Goal: Complete application form

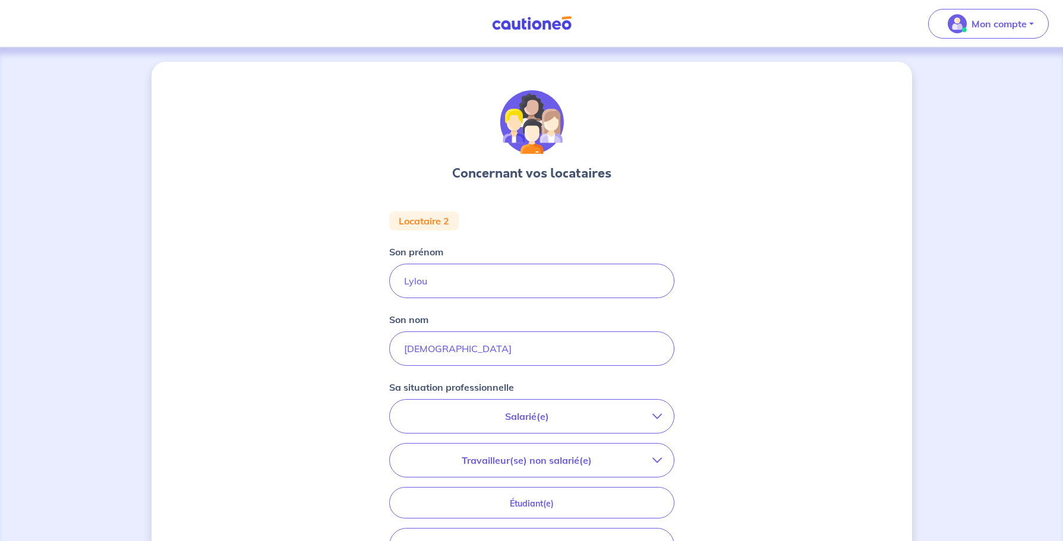
click at [569, 420] on p "Salarié(e)" at bounding box center [527, 416] width 251 height 14
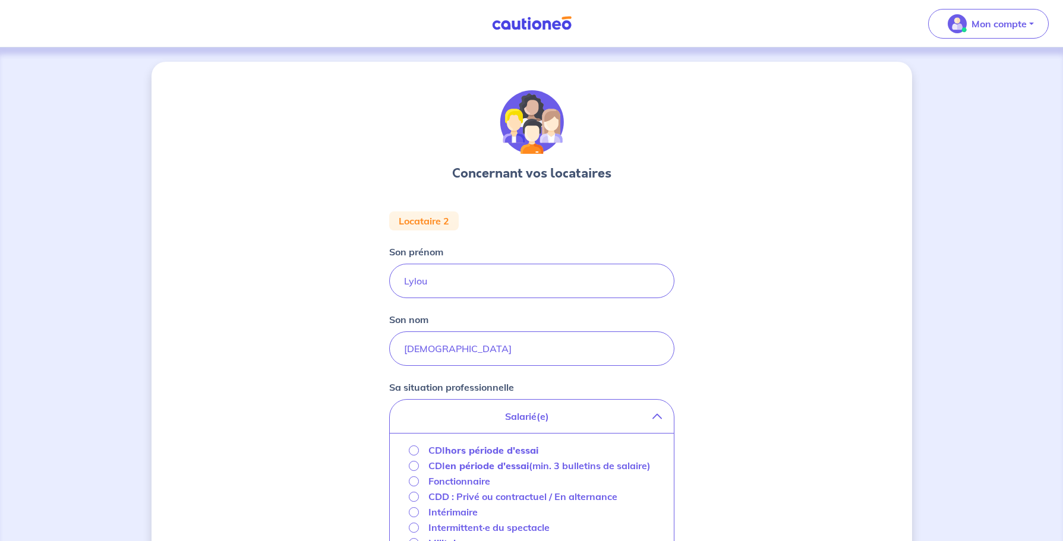
scroll to position [159, 0]
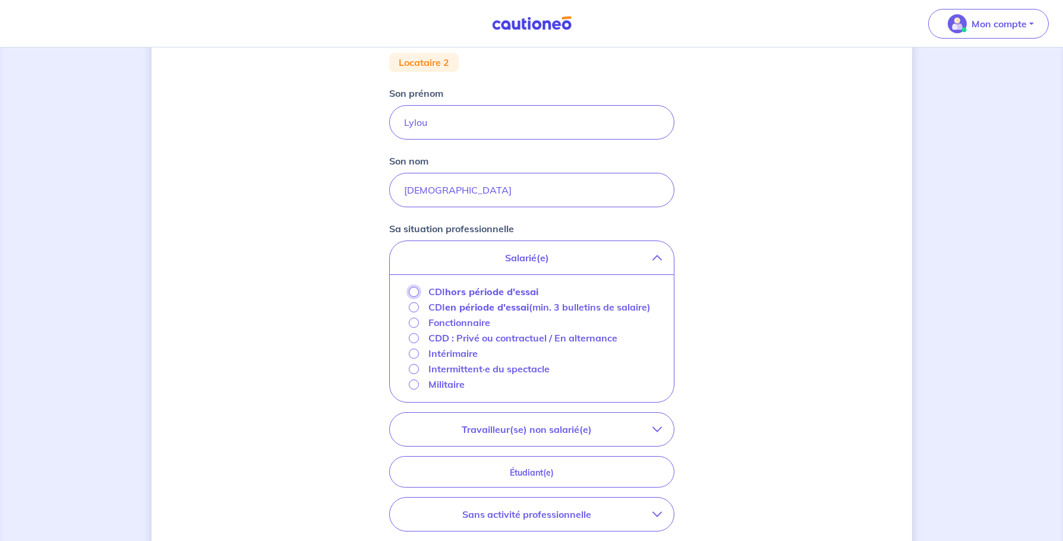
click at [416, 296] on input "CDI hors période d'essai" at bounding box center [414, 292] width 10 height 10
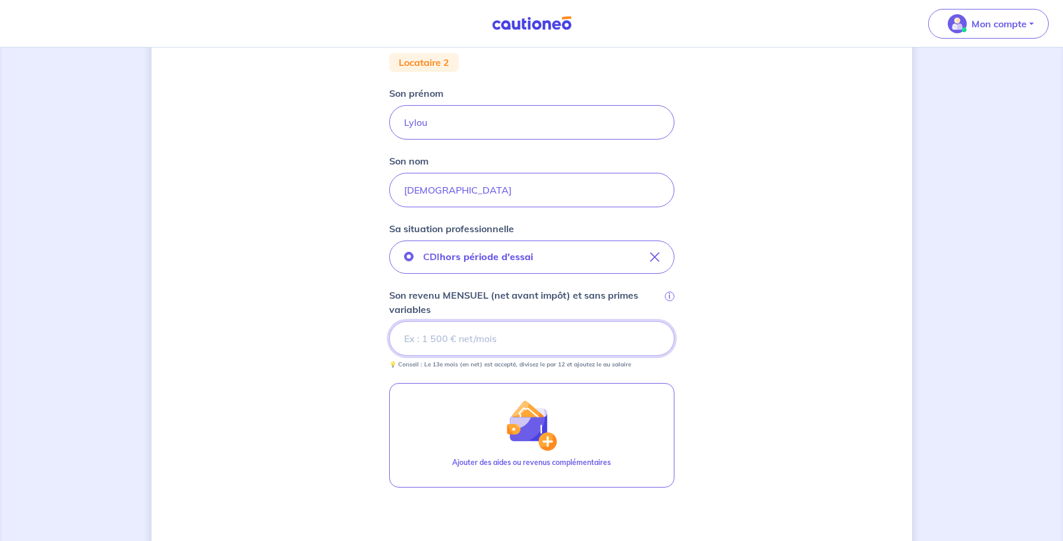
click at [483, 339] on input "Son revenu MENSUEL (net avant impôt) et sans primes variables i" at bounding box center [531, 339] width 285 height 34
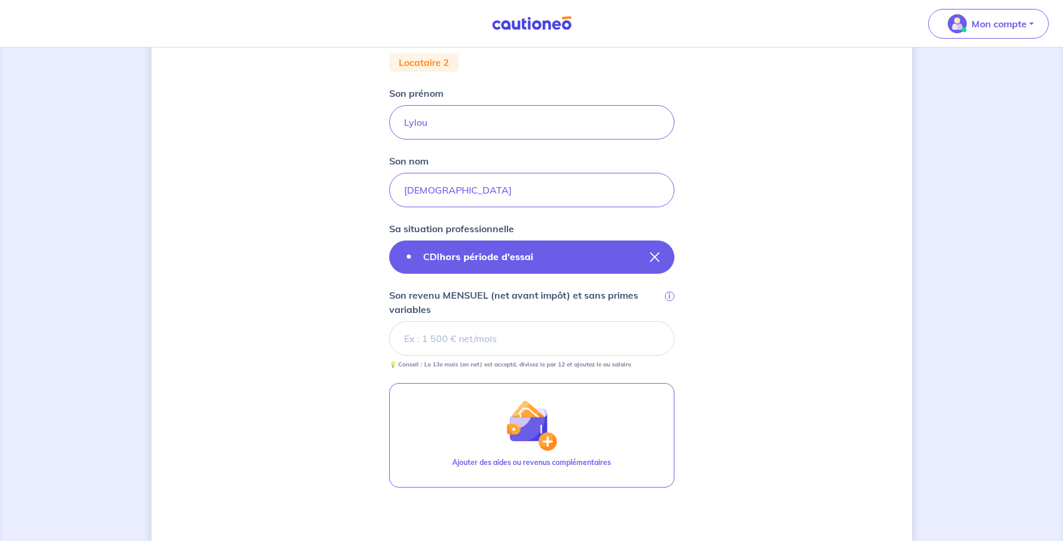
click at [516, 259] on strong "hors période d'essai" at bounding box center [486, 257] width 93 height 12
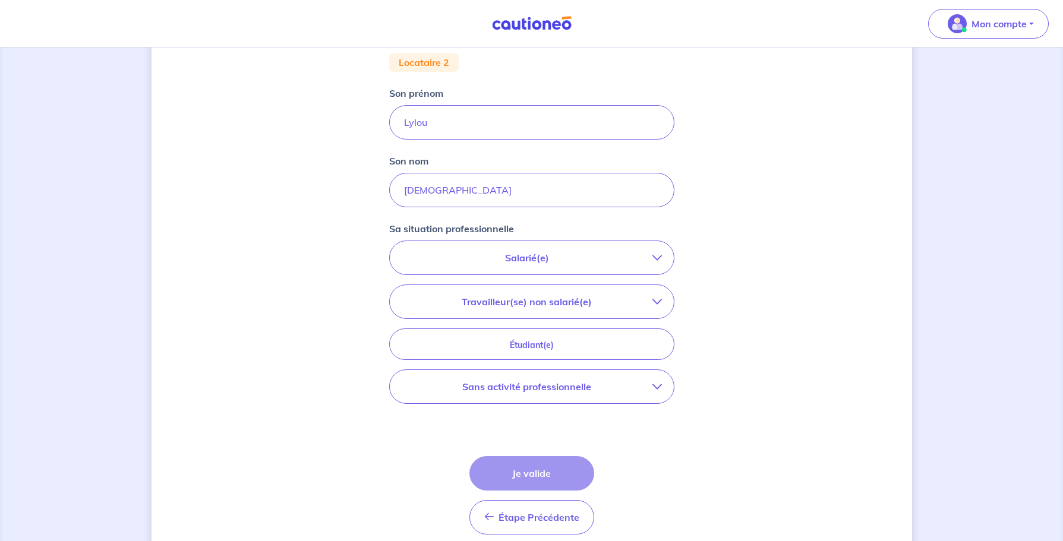
click at [524, 254] on p "Salarié(e)" at bounding box center [527, 258] width 251 height 14
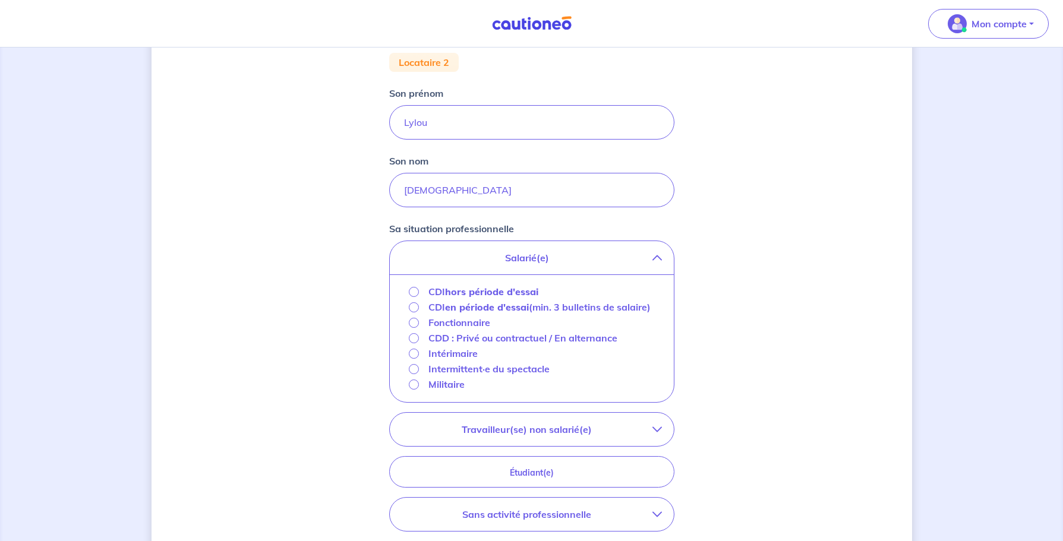
click at [481, 308] on strong "en période d'essai" at bounding box center [487, 307] width 84 height 12
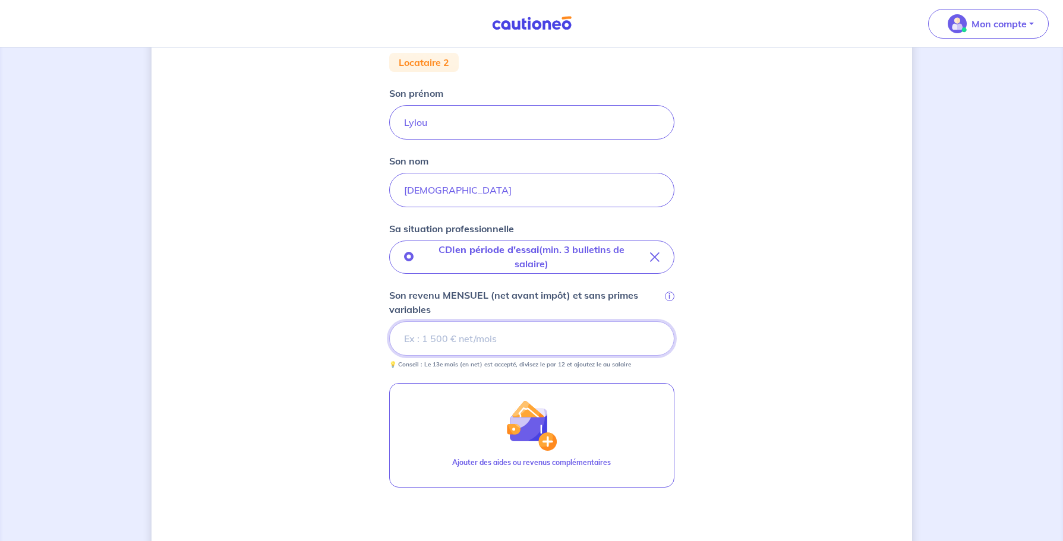
click at [425, 346] on input "Son revenu MENSUEL (net avant impôt) et sans primes variables i" at bounding box center [531, 339] width 285 height 34
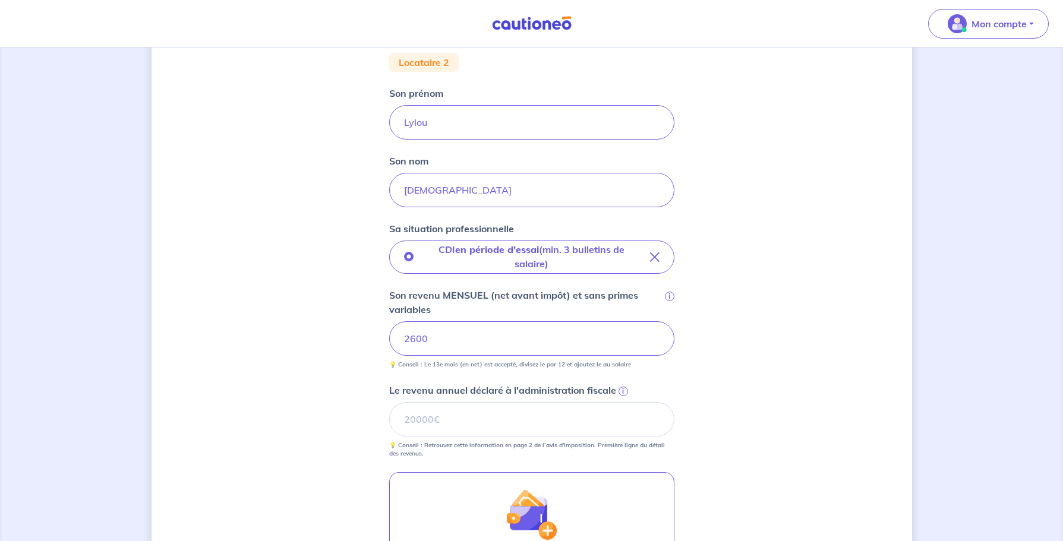
click at [622, 391] on span "i" at bounding box center [624, 392] width 10 height 10
click at [622, 402] on input "Le revenu annuel déclaré à l'administration fiscale i" at bounding box center [531, 419] width 285 height 34
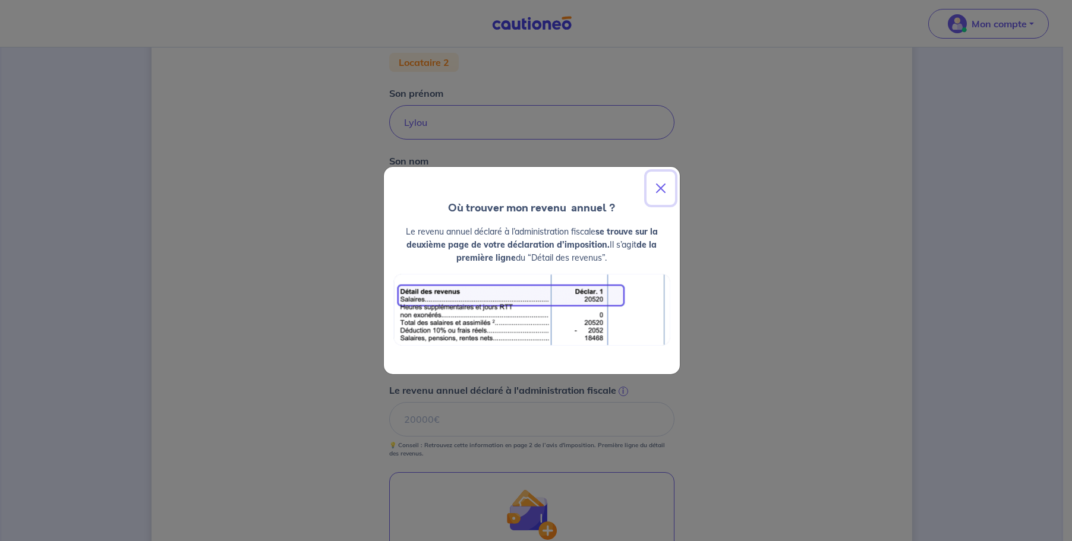
click at [658, 187] on button "Close" at bounding box center [661, 188] width 29 height 33
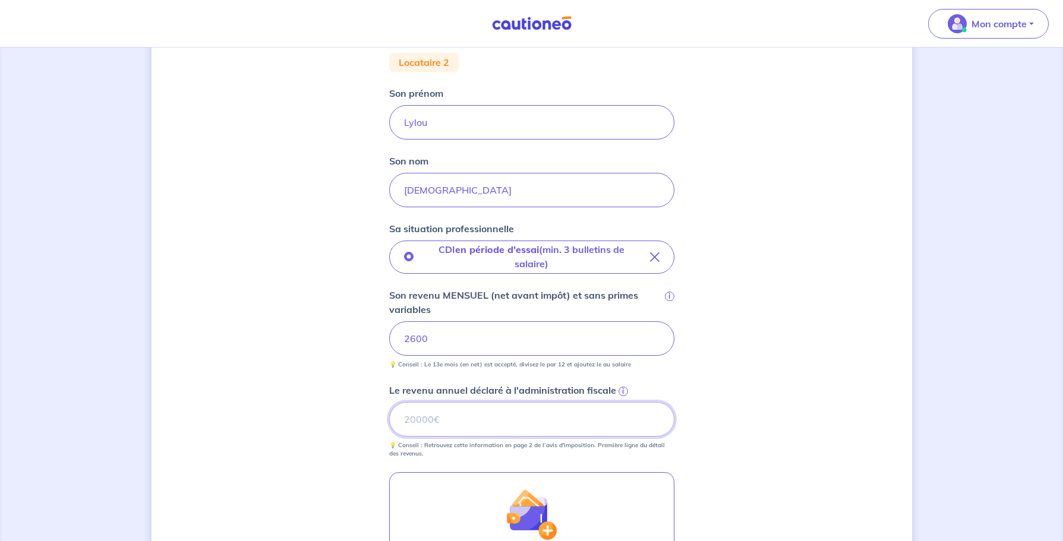
click at [450, 423] on input "Le revenu annuel déclaré à l'administration fiscale i" at bounding box center [531, 419] width 285 height 34
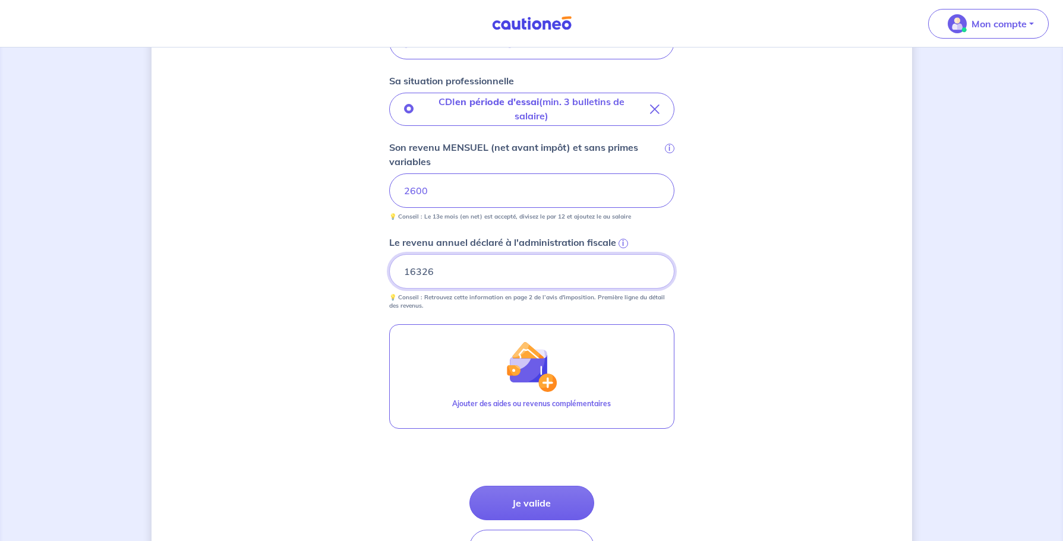
scroll to position [387, 0]
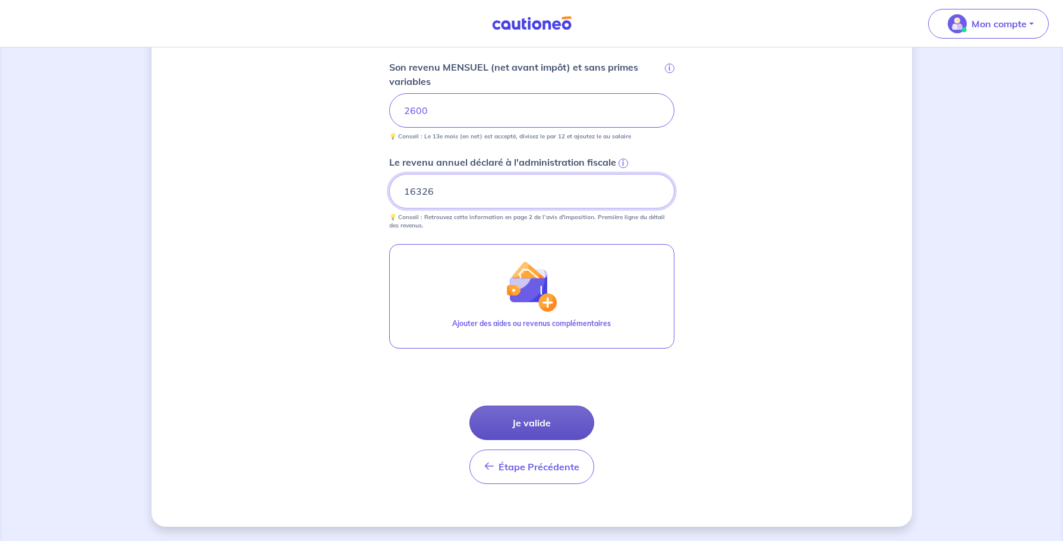
type input "16326"
click at [534, 422] on button "Je valide" at bounding box center [531, 423] width 125 height 34
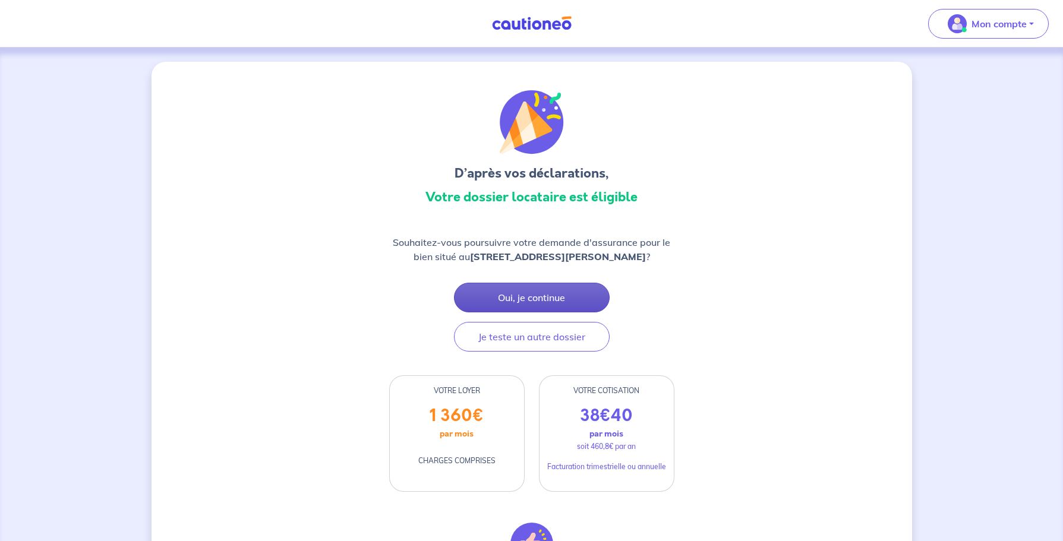
click at [537, 313] on button "Oui, je continue" at bounding box center [532, 298] width 156 height 30
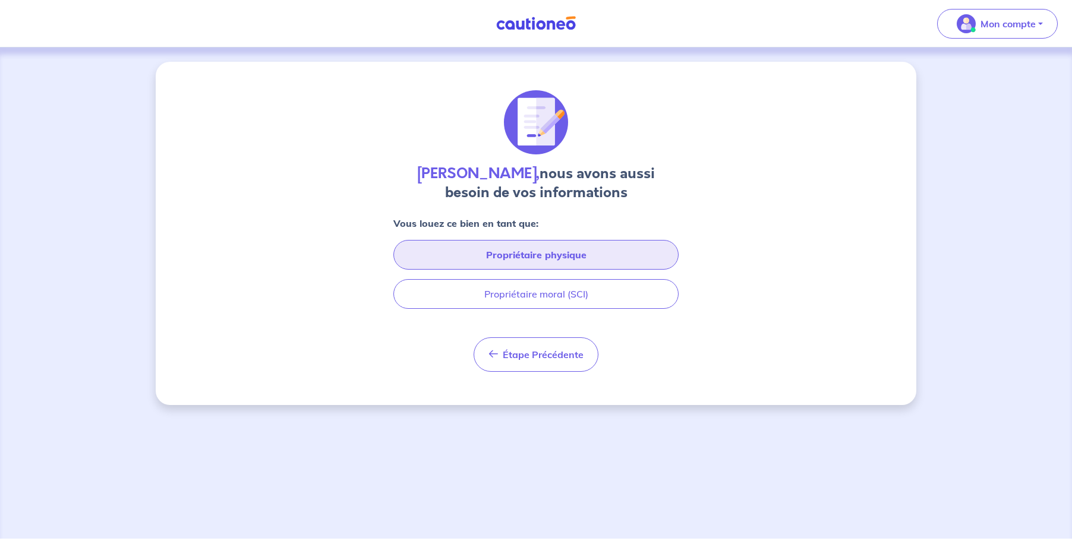
click at [536, 254] on button "Propriétaire physique" at bounding box center [535, 255] width 285 height 30
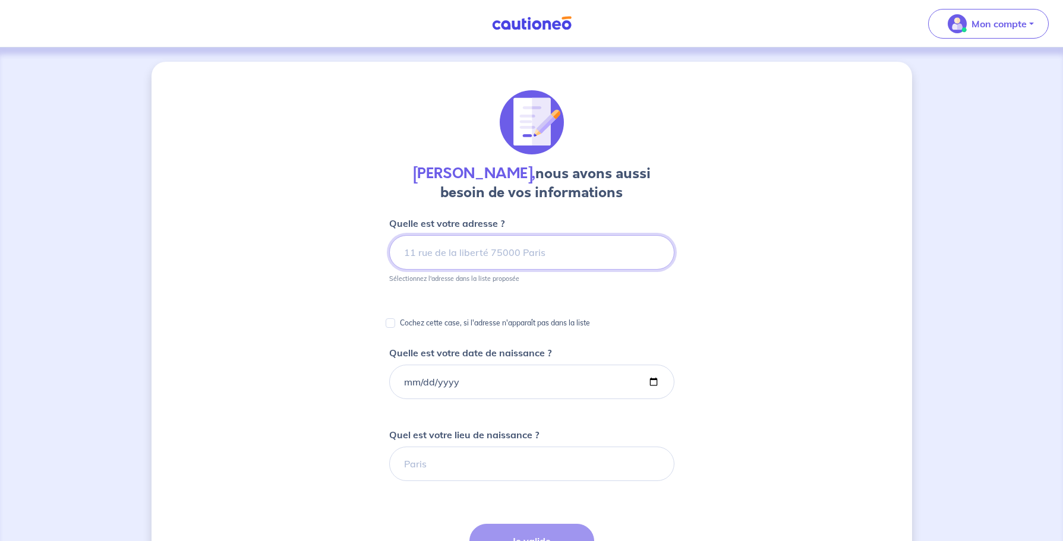
click at [536, 254] on input at bounding box center [531, 252] width 285 height 34
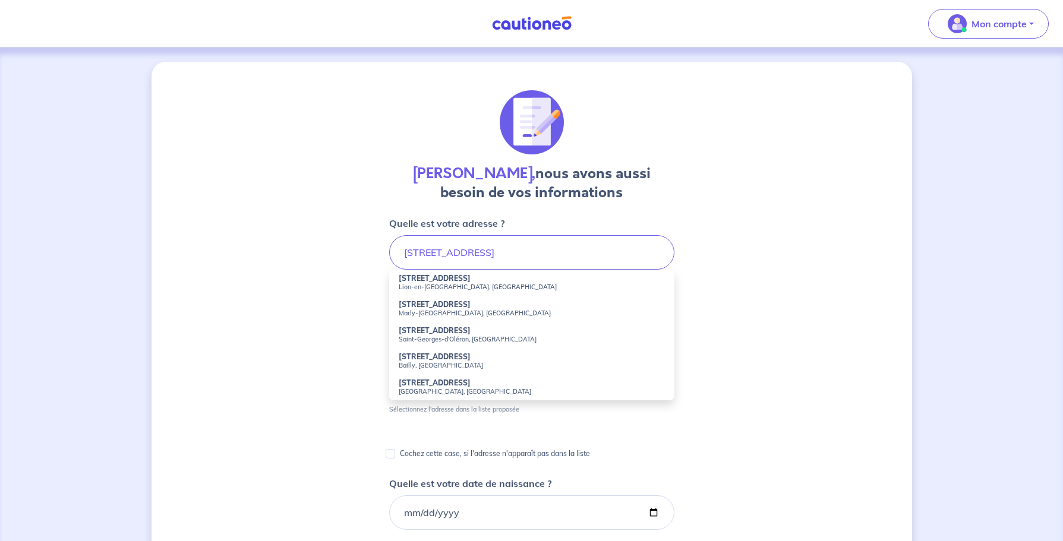
click at [438, 307] on strong "[STREET_ADDRESS]" at bounding box center [435, 304] width 72 height 9
type input "[STREET_ADDRESS]"
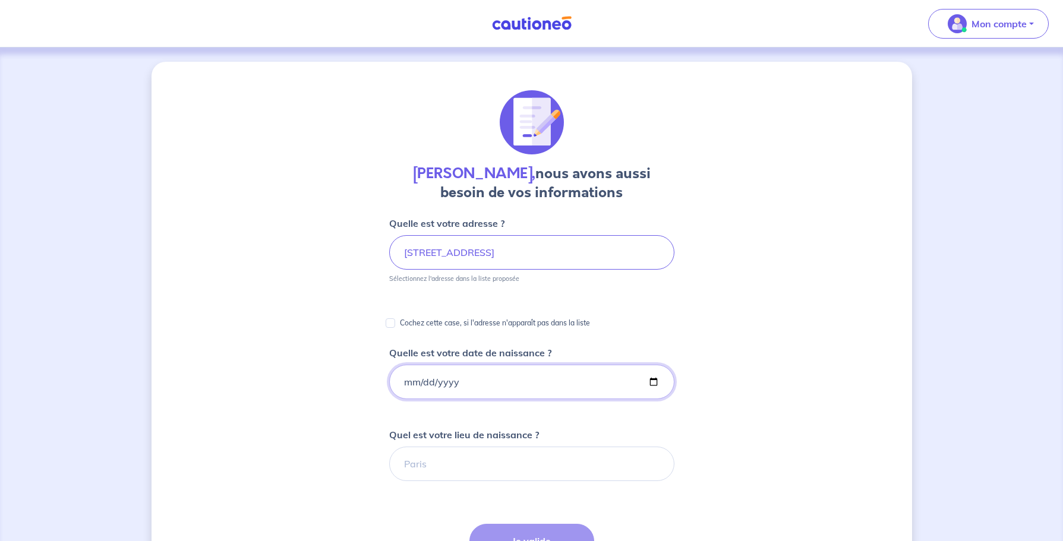
click at [401, 384] on input "Quelle est votre date de naissance ?" at bounding box center [531, 382] width 285 height 34
type input "[DATE]"
click at [434, 469] on input "Quel est votre lieu de naissance ?" at bounding box center [531, 464] width 285 height 34
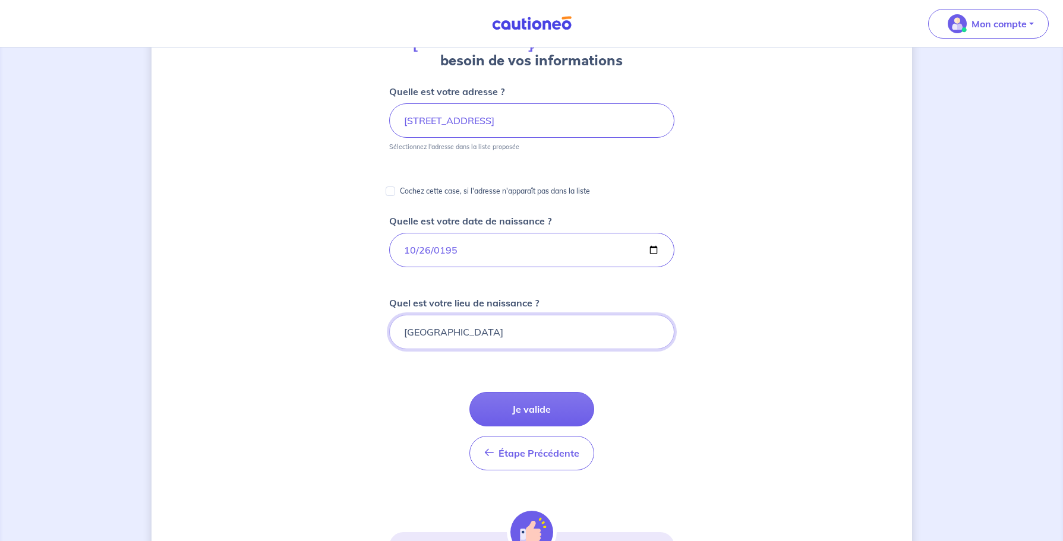
scroll to position [304, 0]
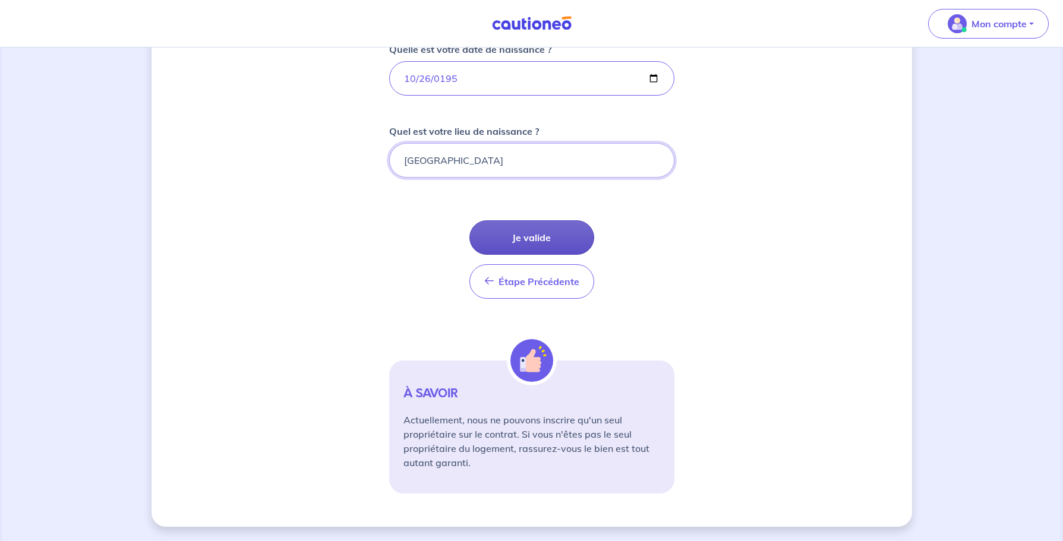
type input "[GEOGRAPHIC_DATA]"
click at [520, 237] on button "Je valide" at bounding box center [531, 237] width 125 height 34
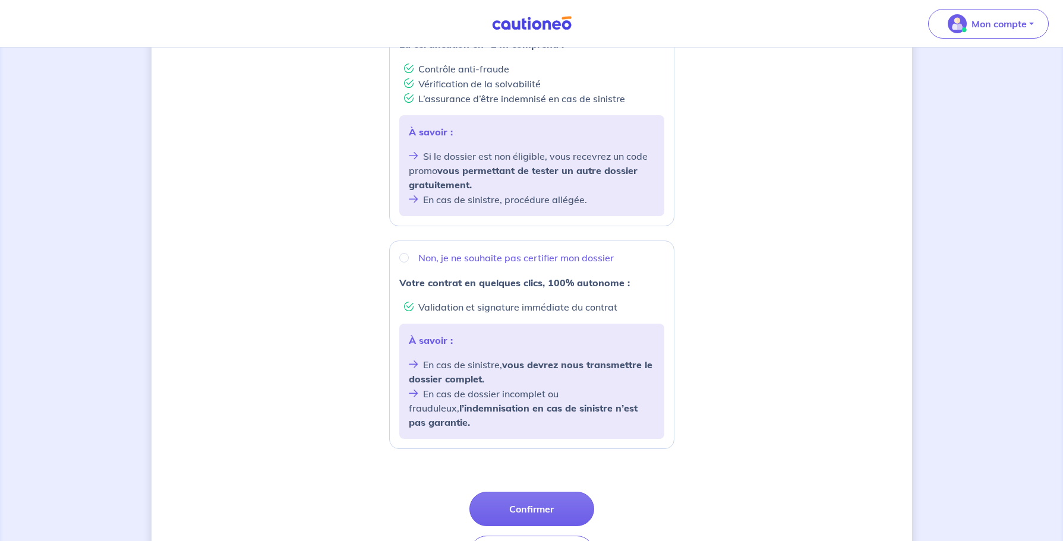
scroll to position [317, 0]
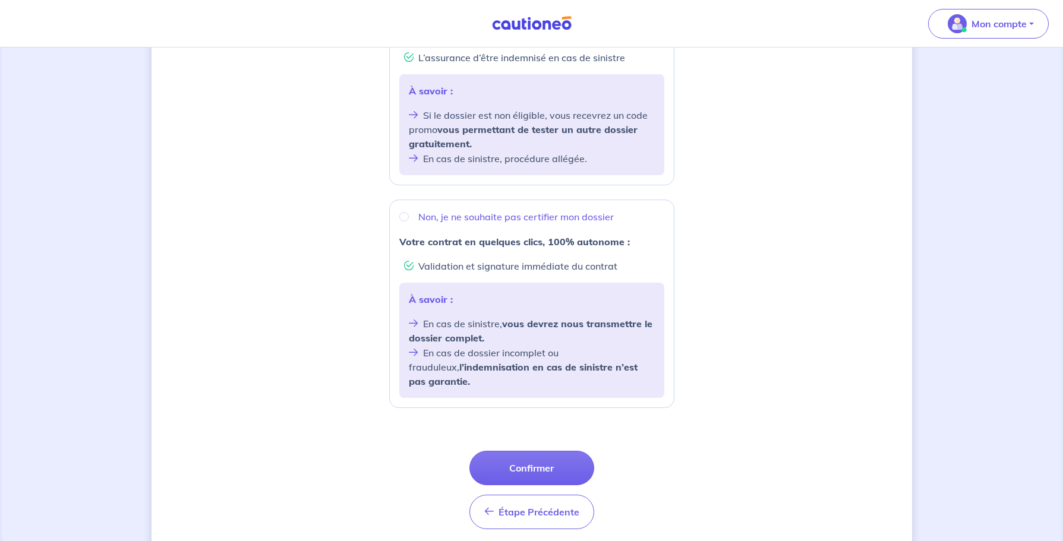
click at [537, 457] on button "Confirmer" at bounding box center [531, 468] width 125 height 34
click at [405, 58] on li "L’assurance d’être indemnisé en cas de sinistre" at bounding box center [534, 57] width 260 height 15
radio input "true"
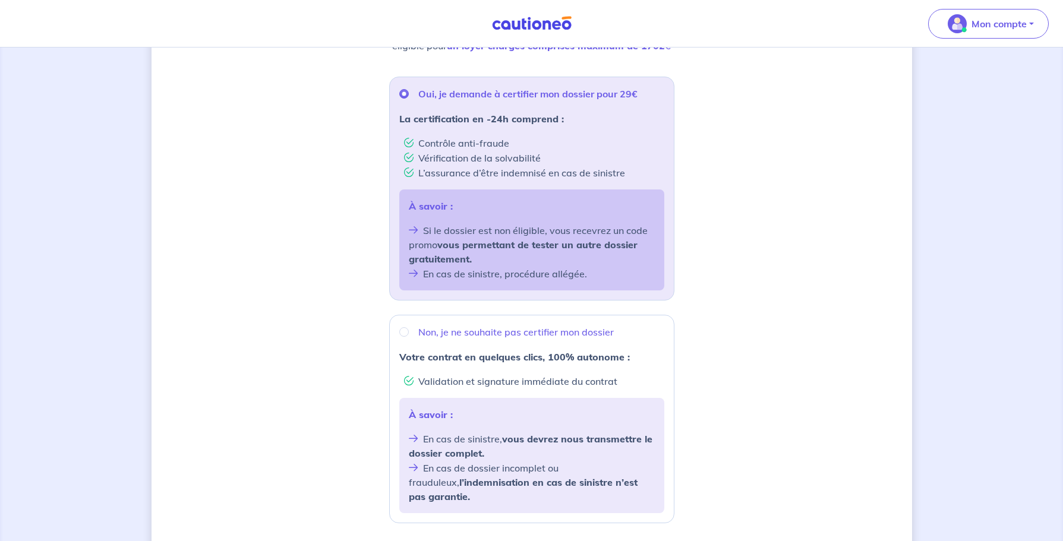
scroll to position [348, 0]
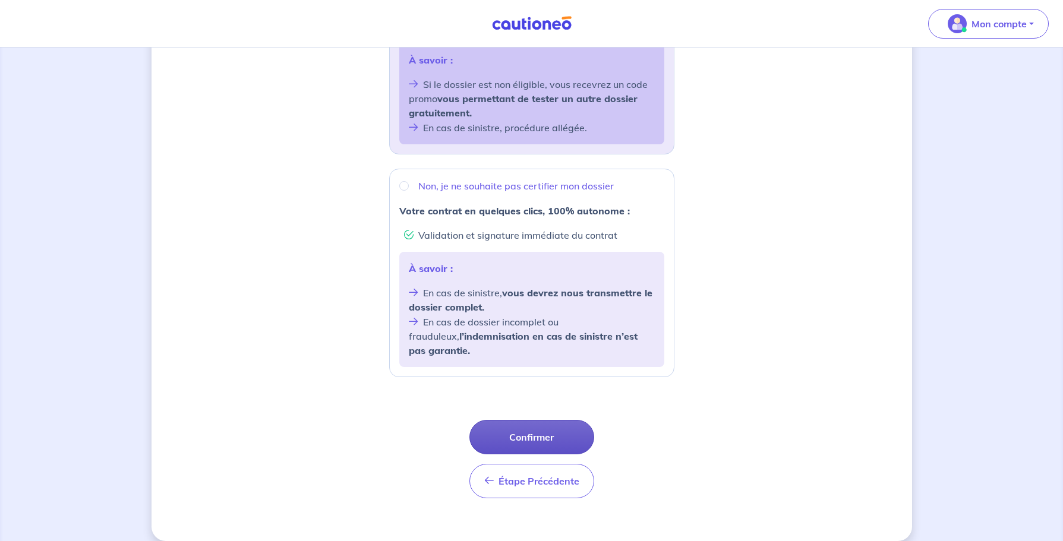
click at [530, 424] on button "Confirmer" at bounding box center [531, 437] width 125 height 34
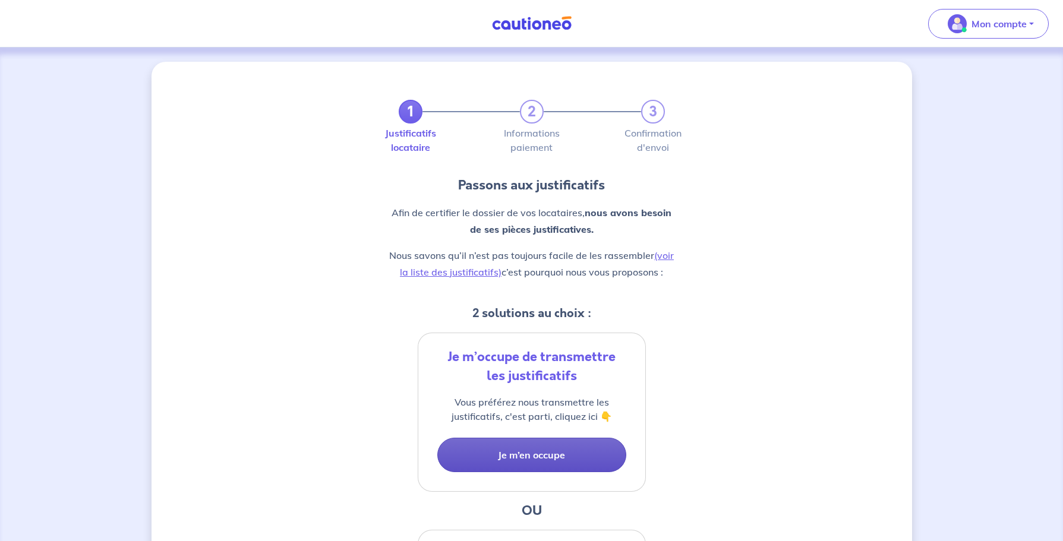
click at [544, 461] on button "Je m’en occupe" at bounding box center [531, 455] width 189 height 34
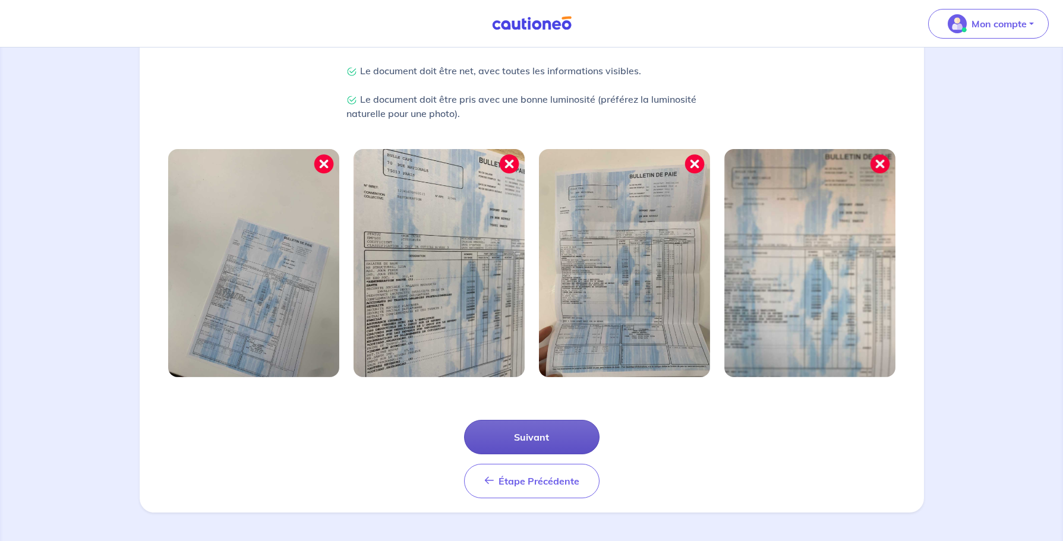
click at [522, 439] on button "Suivant" at bounding box center [531, 437] width 135 height 34
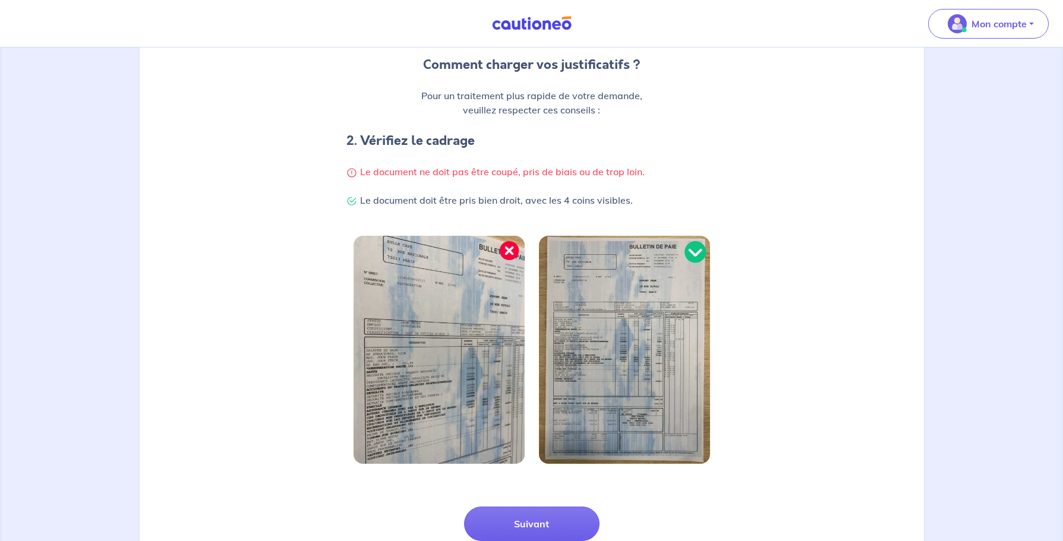
scroll to position [253, 0]
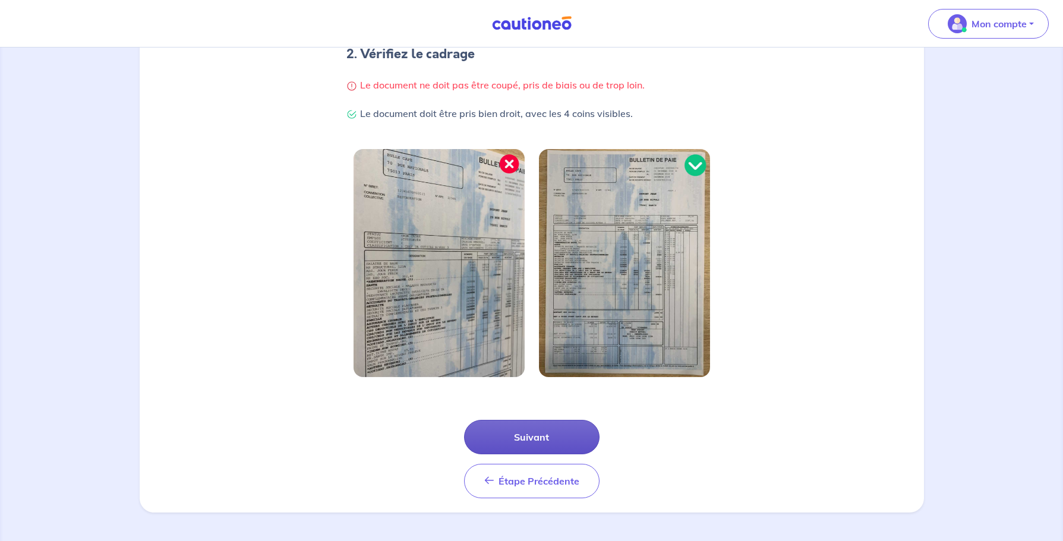
click at [524, 434] on button "Suivant" at bounding box center [531, 437] width 135 height 34
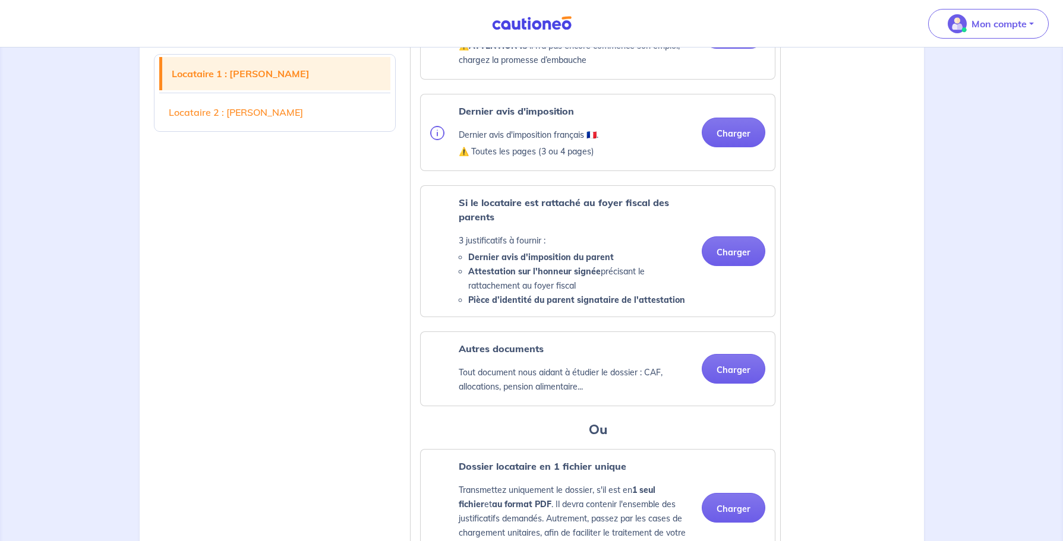
scroll to position [792, 0]
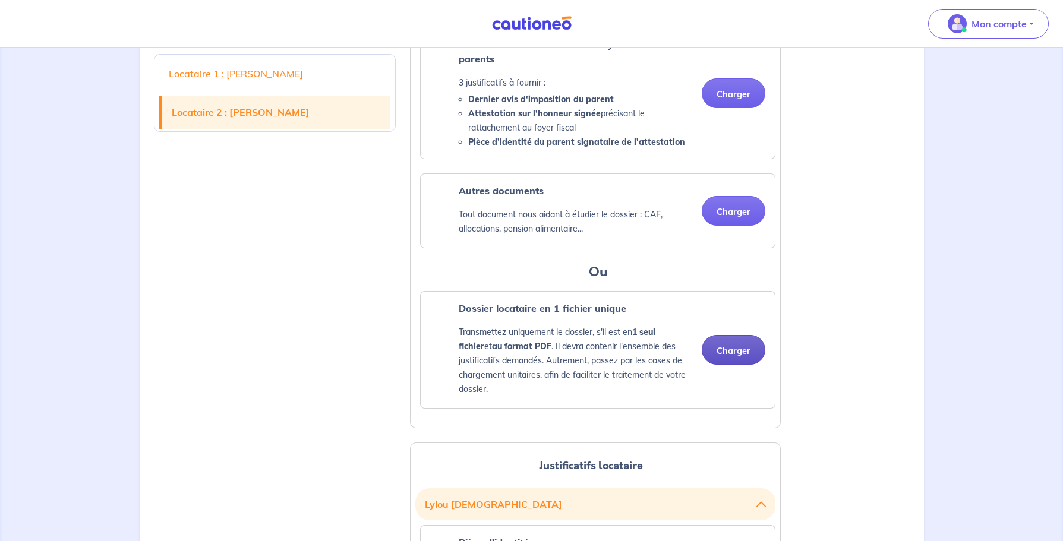
click at [748, 365] on button "Charger" at bounding box center [734, 350] width 64 height 30
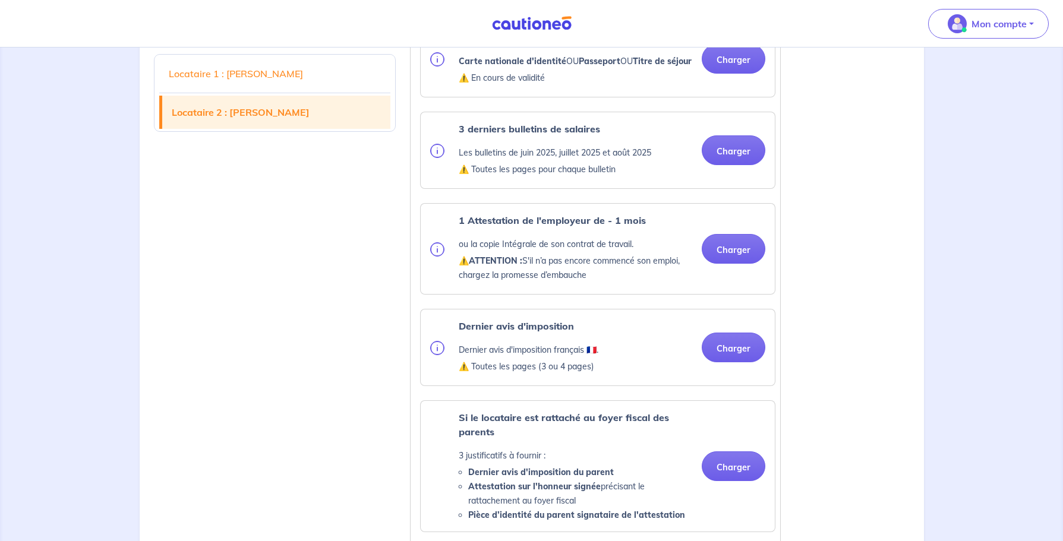
scroll to position [1902, 0]
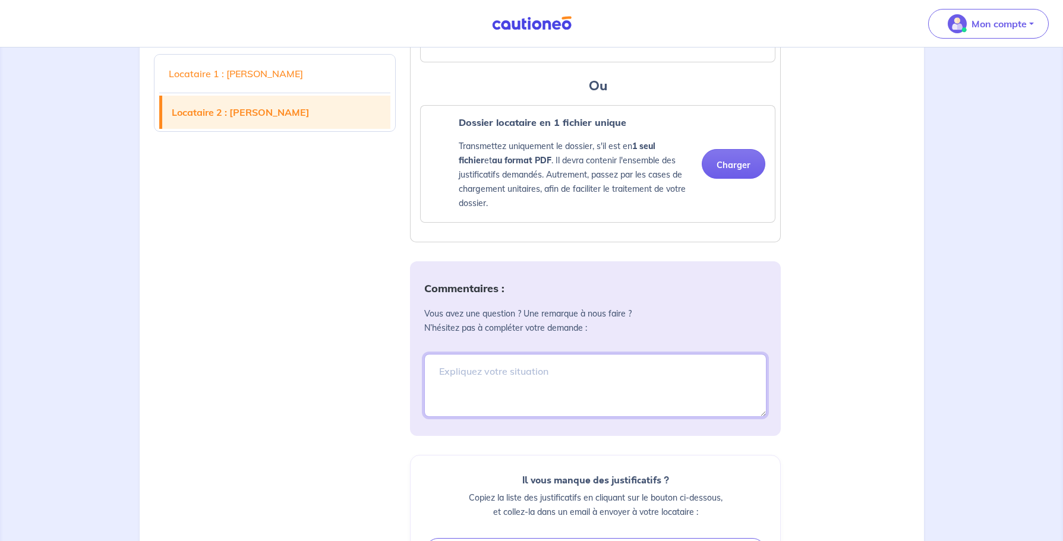
click at [532, 401] on textarea at bounding box center [595, 385] width 342 height 63
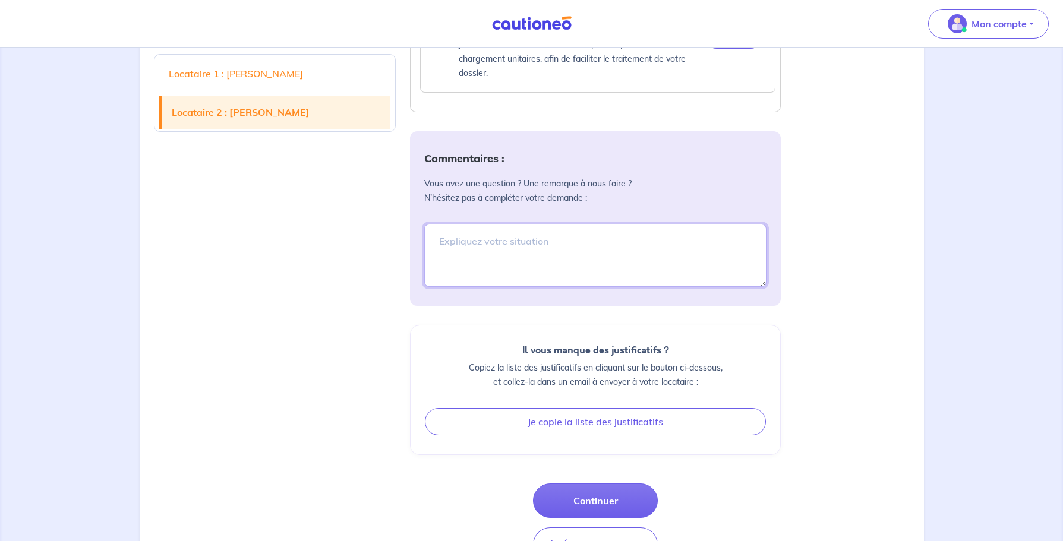
scroll to position [2060, 0]
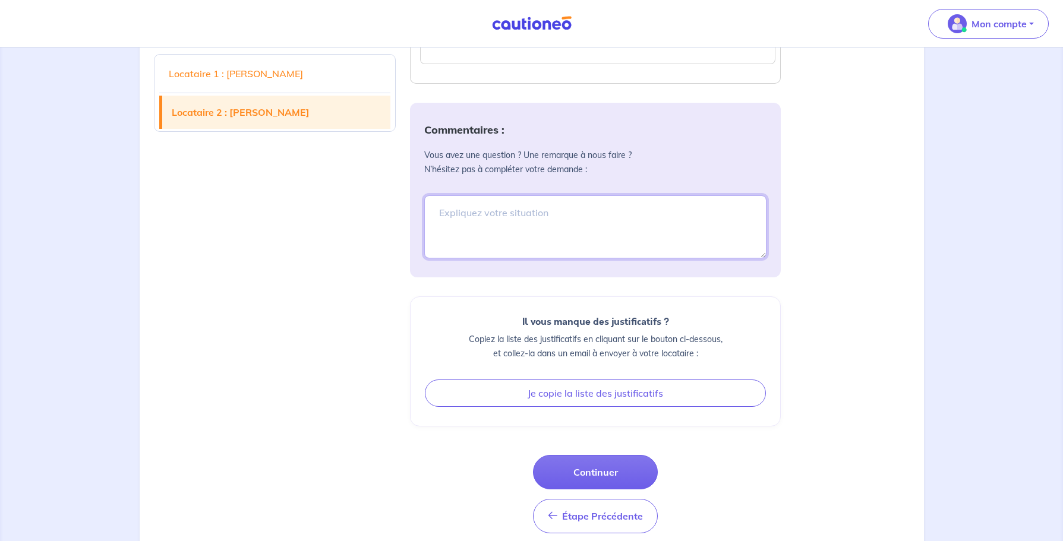
click at [495, 245] on textarea at bounding box center [595, 227] width 342 height 63
click at [701, 244] on textarea "le fichier que j'ai transmis comprend tout les justificatifs" at bounding box center [595, 227] width 342 height 63
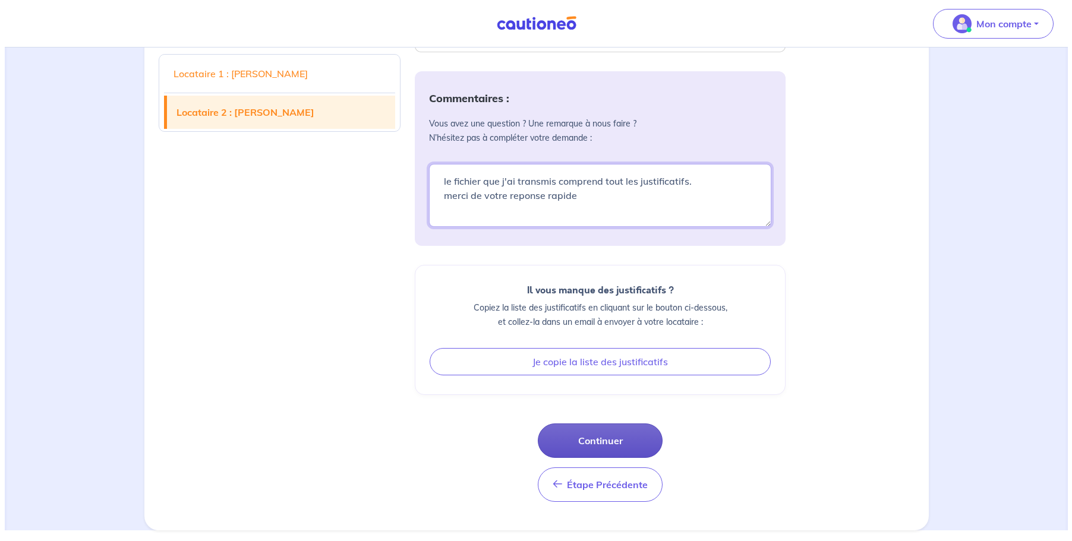
scroll to position [2110, 0]
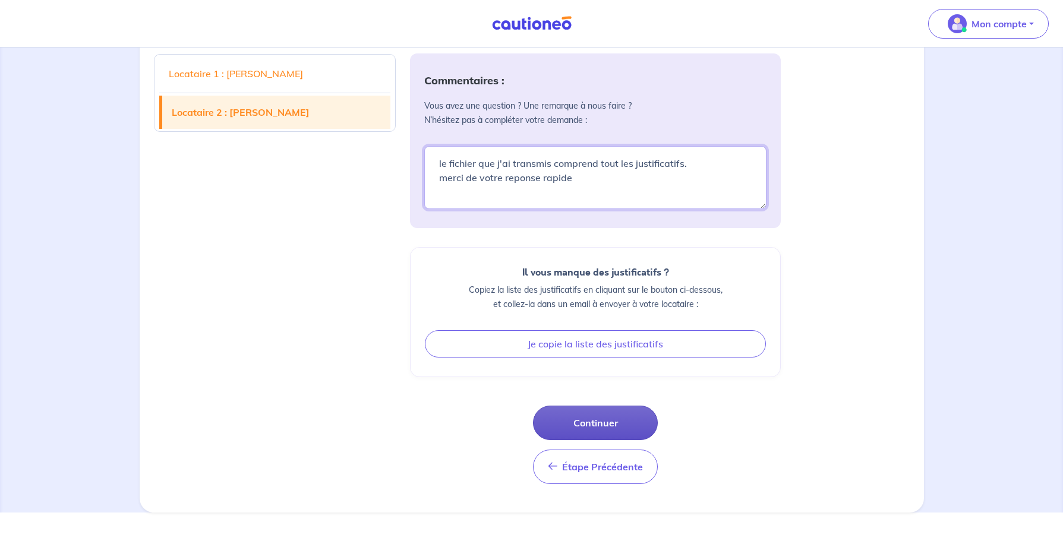
type textarea "le fichier que j'ai transmis comprend tout les justificatifs. merci de votre re…"
click at [600, 440] on button "Continuer" at bounding box center [595, 423] width 125 height 34
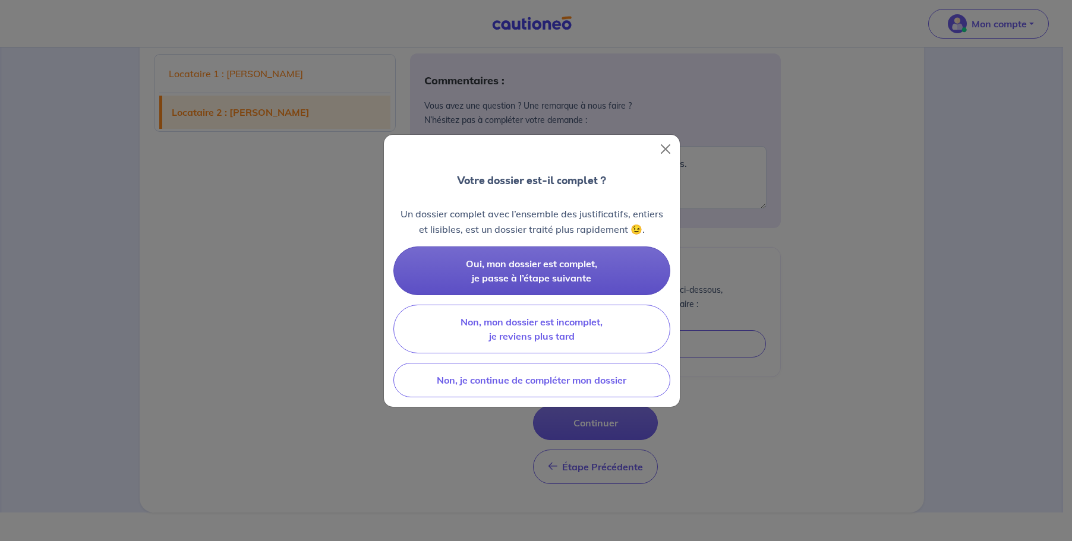
click at [513, 267] on span "Oui, mon dossier est complet, je passe à l’étape suivante" at bounding box center [531, 271] width 131 height 26
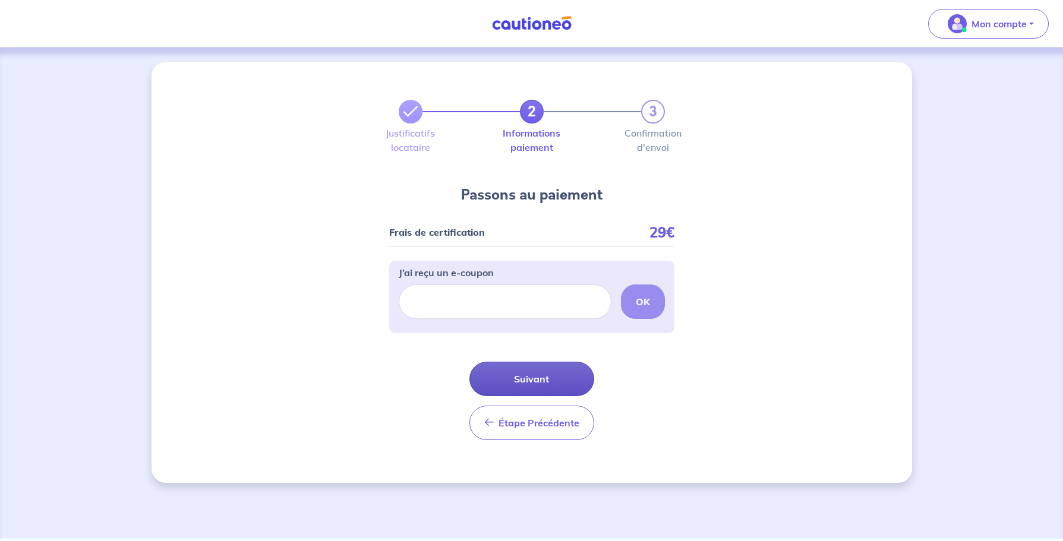
click at [538, 379] on button "Suivant" at bounding box center [531, 379] width 125 height 34
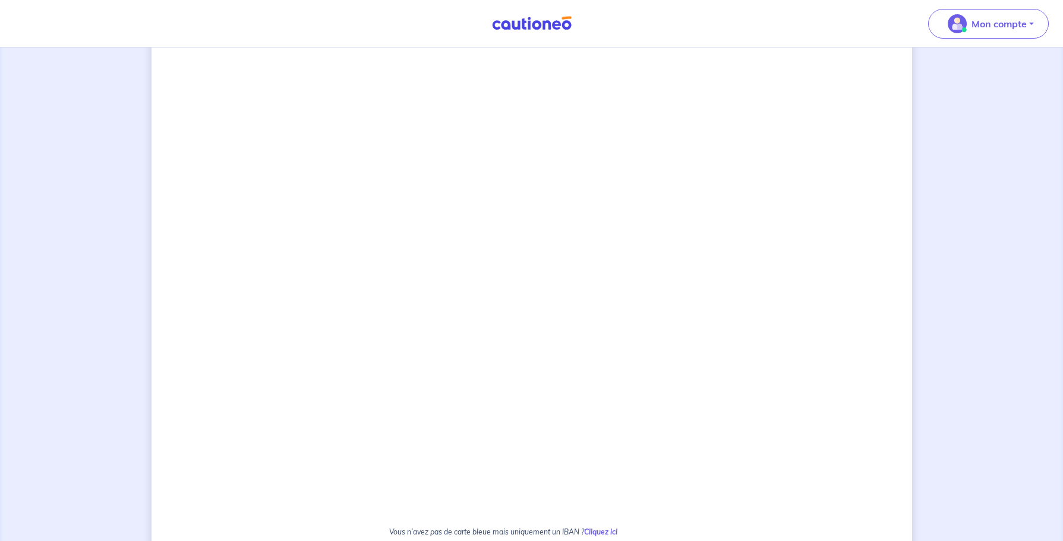
scroll to position [445, 0]
click at [732, 303] on div "2 3 Justificatifs locataire Informations paiement Confirmation d'envoi Passons …" at bounding box center [532, 172] width 761 height 1111
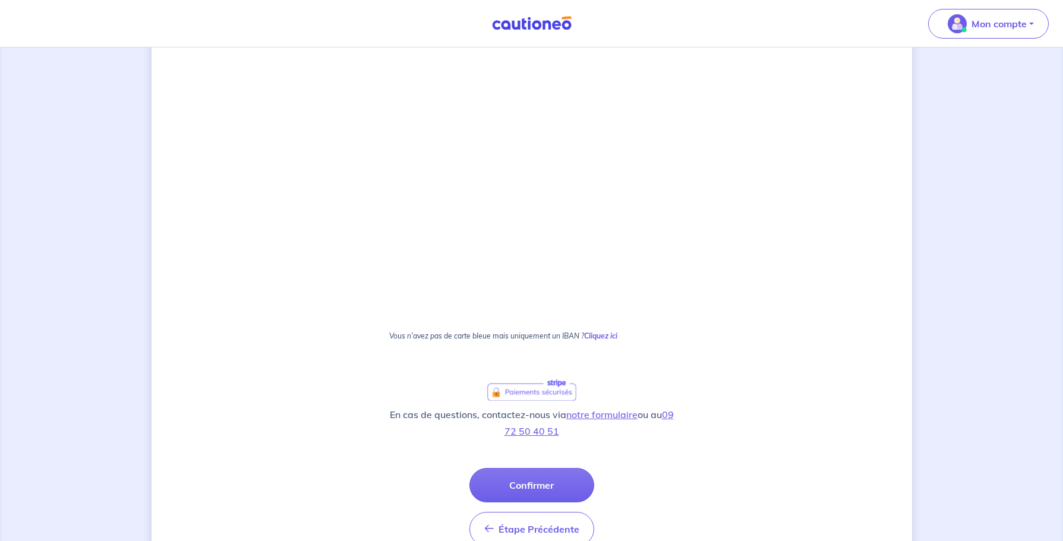
scroll to position [603, 0]
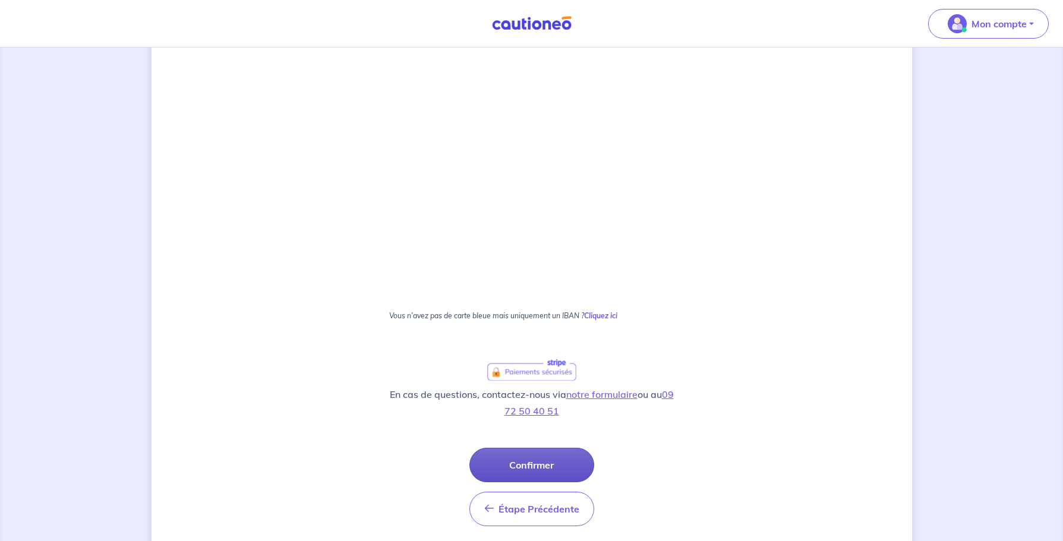
click at [544, 458] on button "Confirmer" at bounding box center [531, 465] width 125 height 34
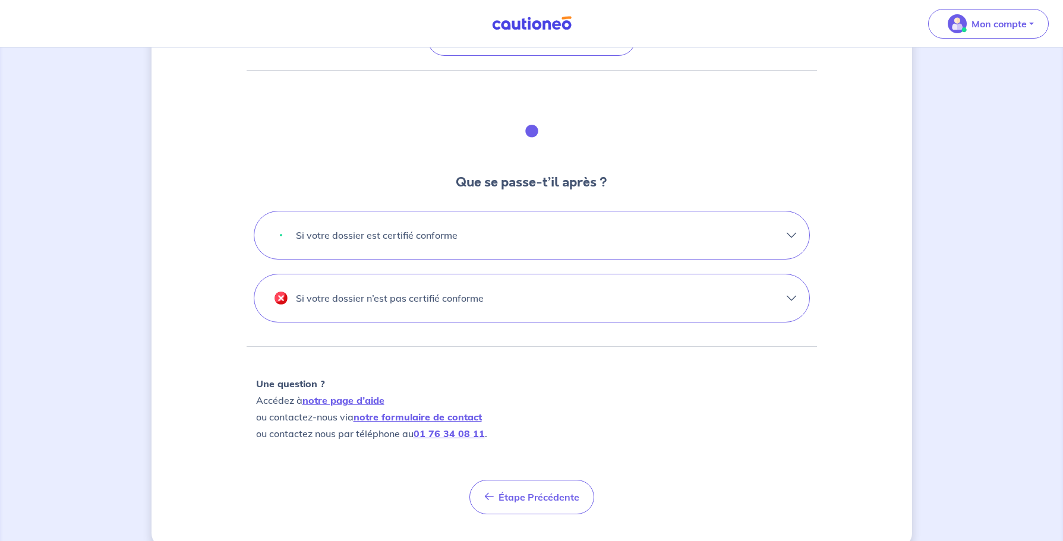
scroll to position [304, 0]
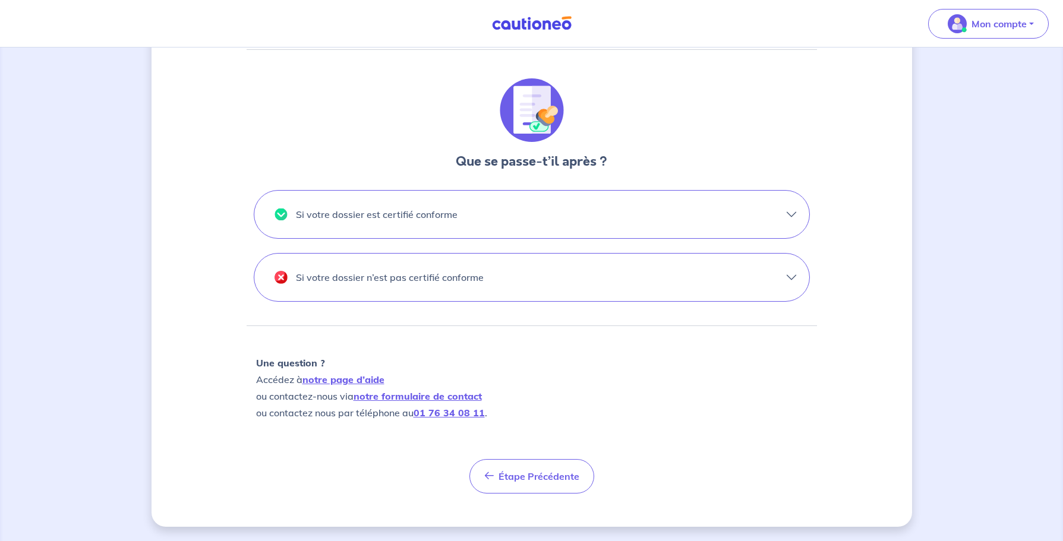
click at [788, 212] on button "Si votre dossier est certifié conforme" at bounding box center [531, 215] width 555 height 48
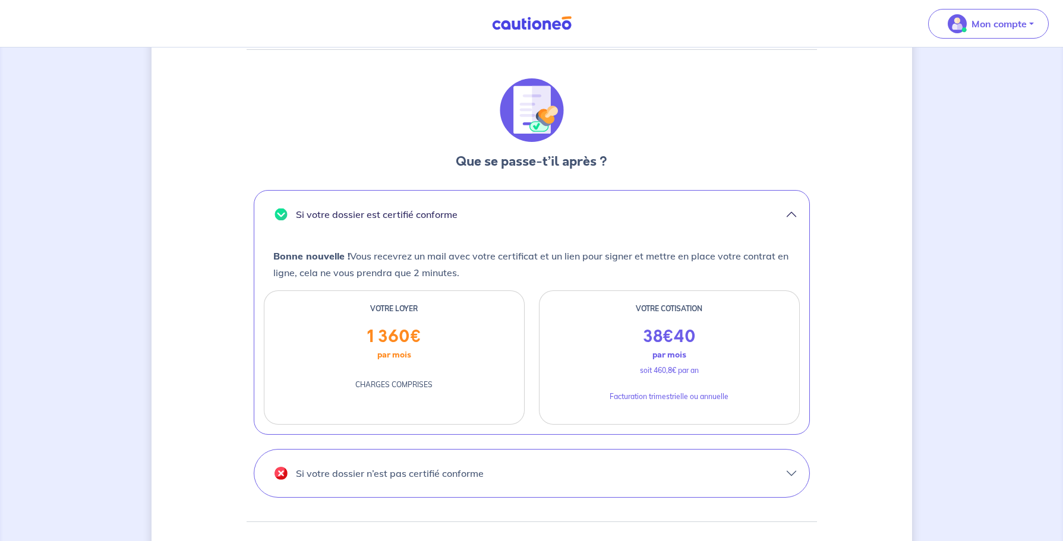
click at [784, 466] on button "Si votre dossier n’est pas certifié conforme" at bounding box center [531, 474] width 555 height 48
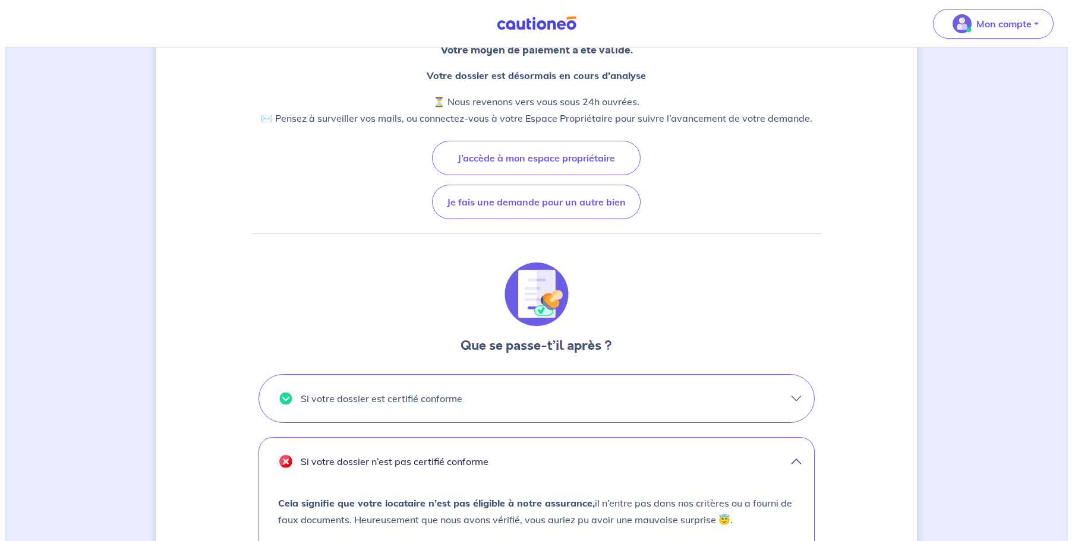
scroll to position [0, 0]
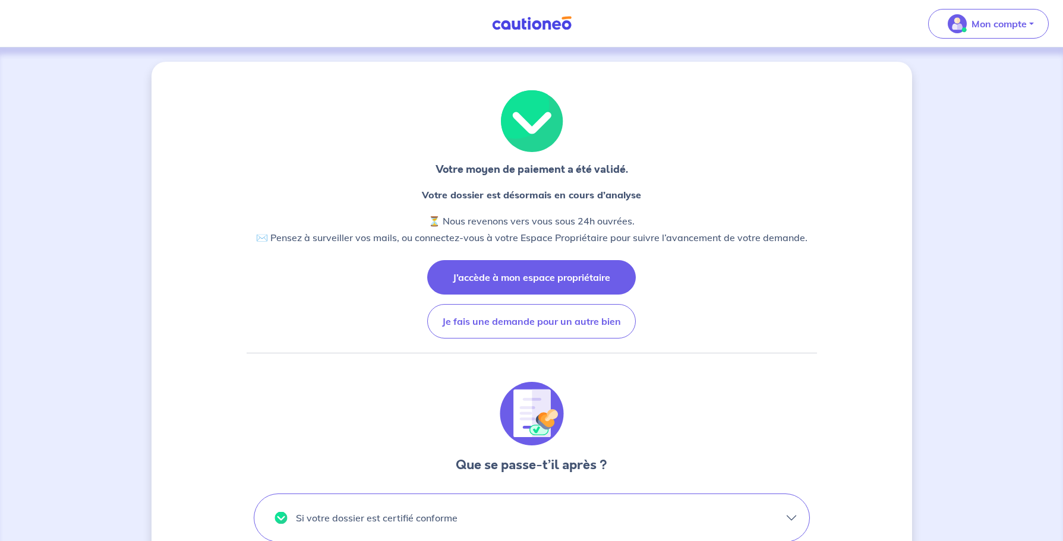
click at [535, 274] on button "J’accède à mon espace propriétaire" at bounding box center [531, 277] width 209 height 34
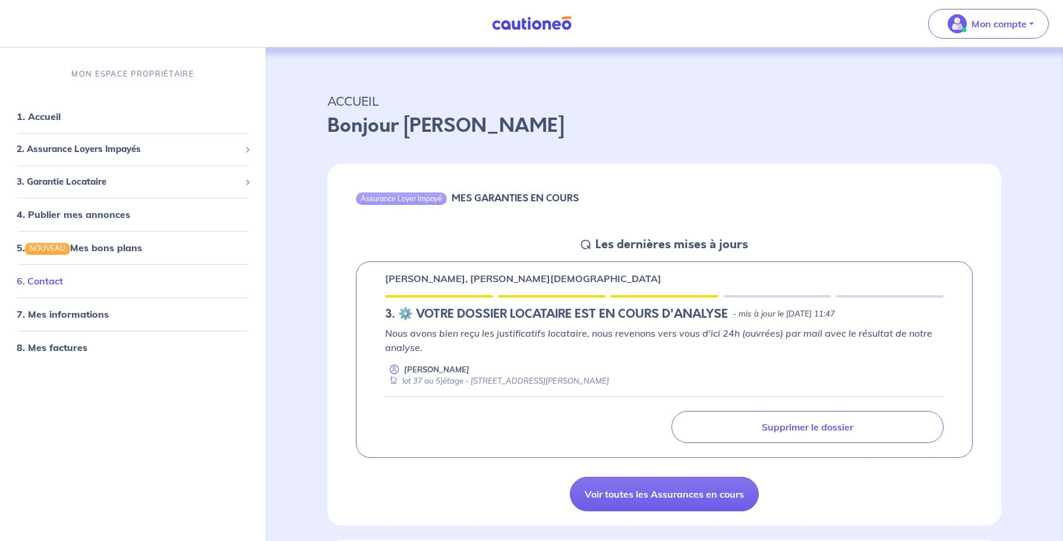
click at [45, 283] on link "6. Contact" at bounding box center [40, 281] width 46 height 12
click at [94, 149] on span "2. Assurance Loyers Impayés" at bounding box center [128, 150] width 223 height 14
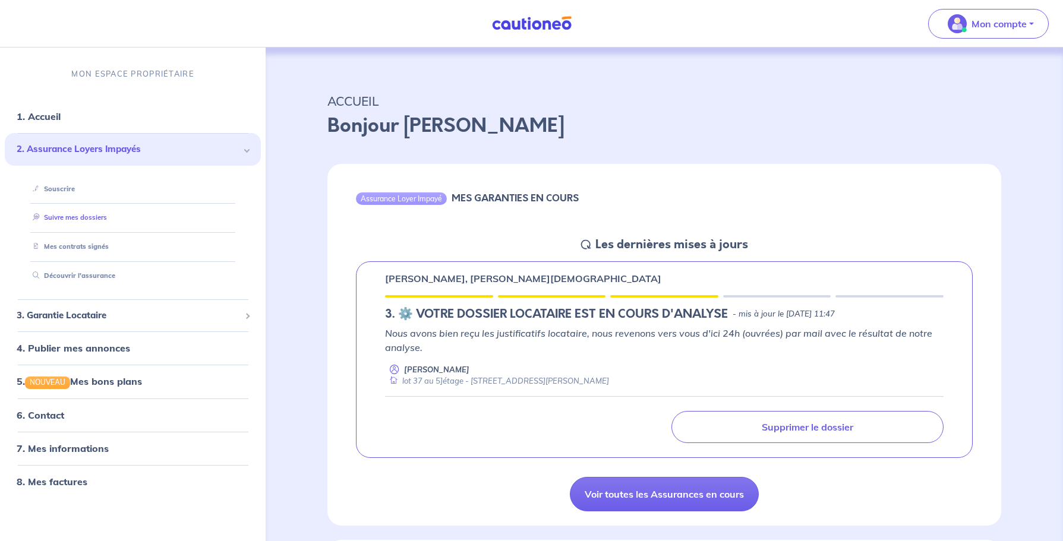
click at [79, 215] on link "Suivre mes dossiers" at bounding box center [67, 218] width 79 height 8
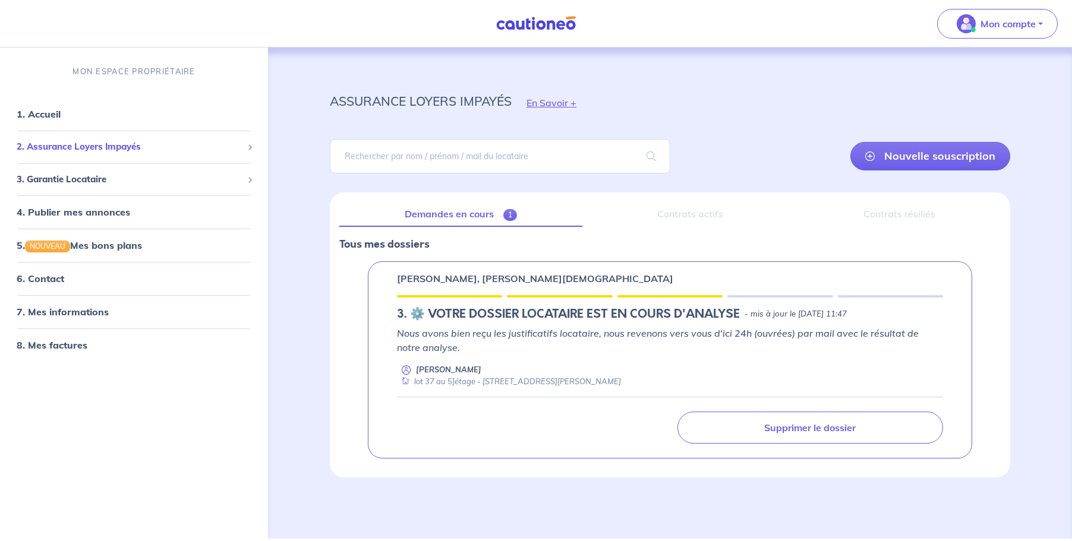
click at [70, 146] on span "2. Assurance Loyers Impayés" at bounding box center [130, 147] width 226 height 14
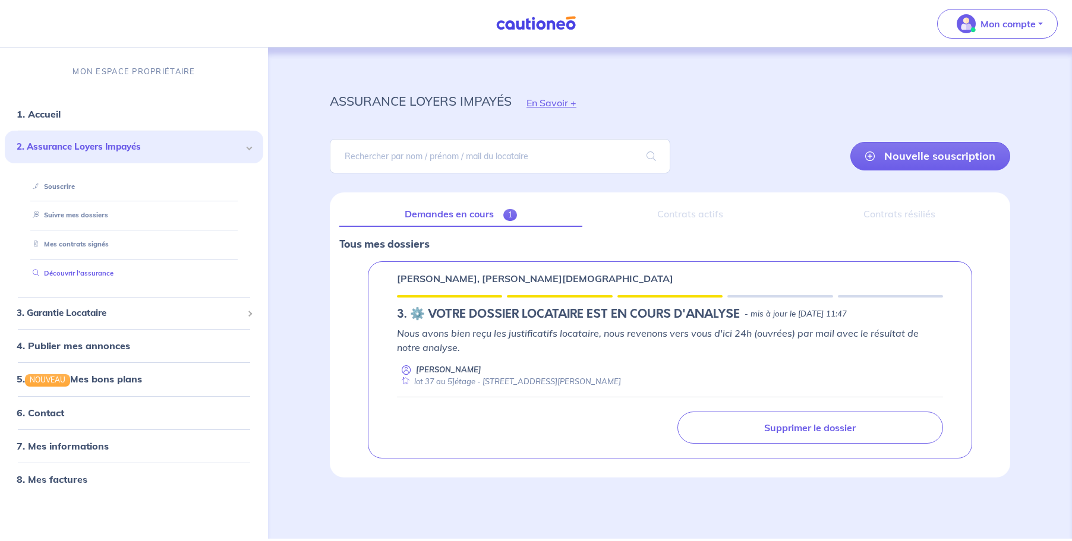
click at [78, 274] on link "Découvrir l'assurance" at bounding box center [71, 273] width 86 height 8
click at [512, 213] on span "1" at bounding box center [510, 215] width 14 height 12
